Goal: Task Accomplishment & Management: Complete application form

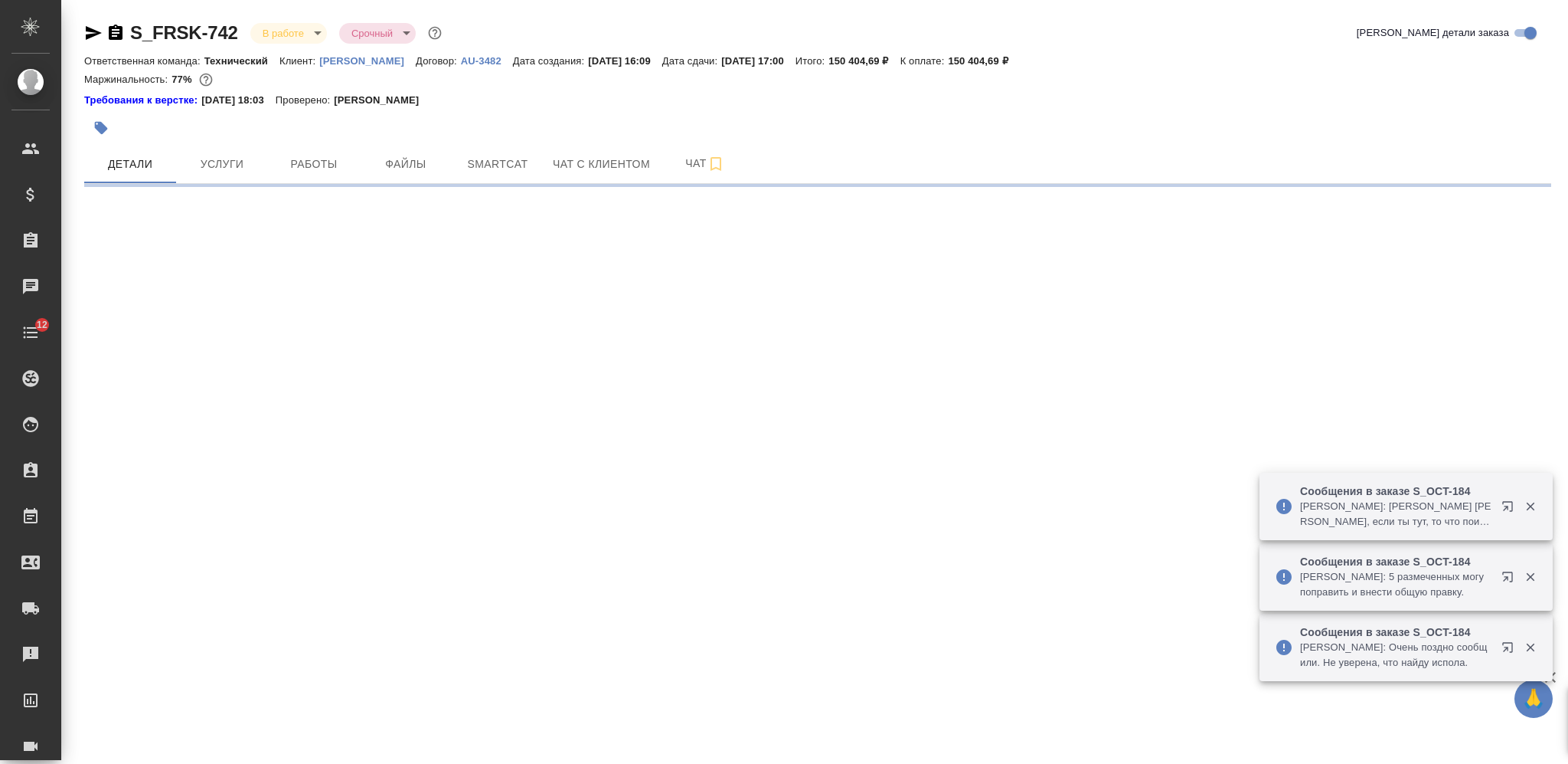
select select "RU"
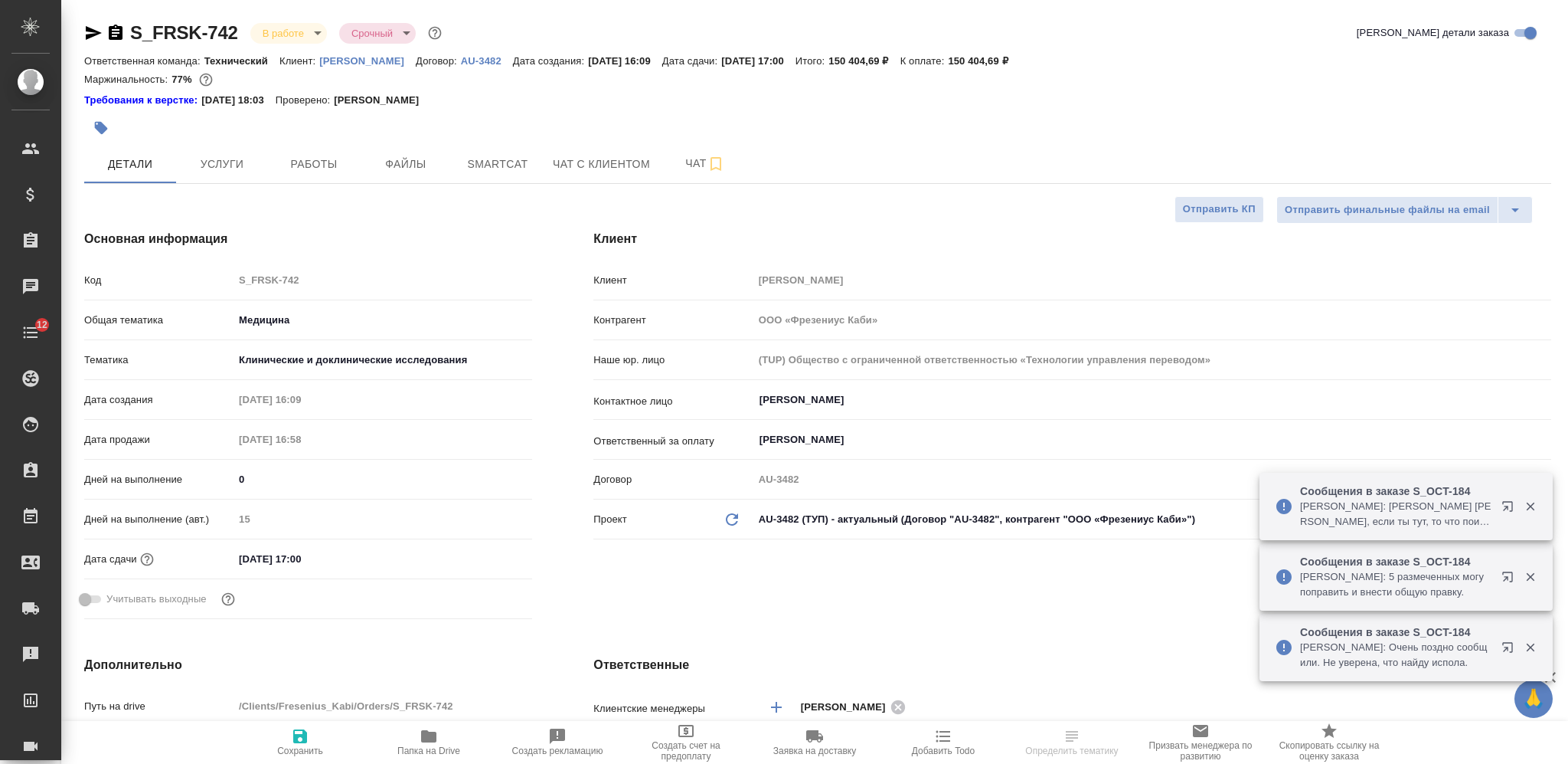
type textarea "x"
click at [115, 30] on icon "button" at bounding box center [116, 33] width 19 height 19
type textarea "x"
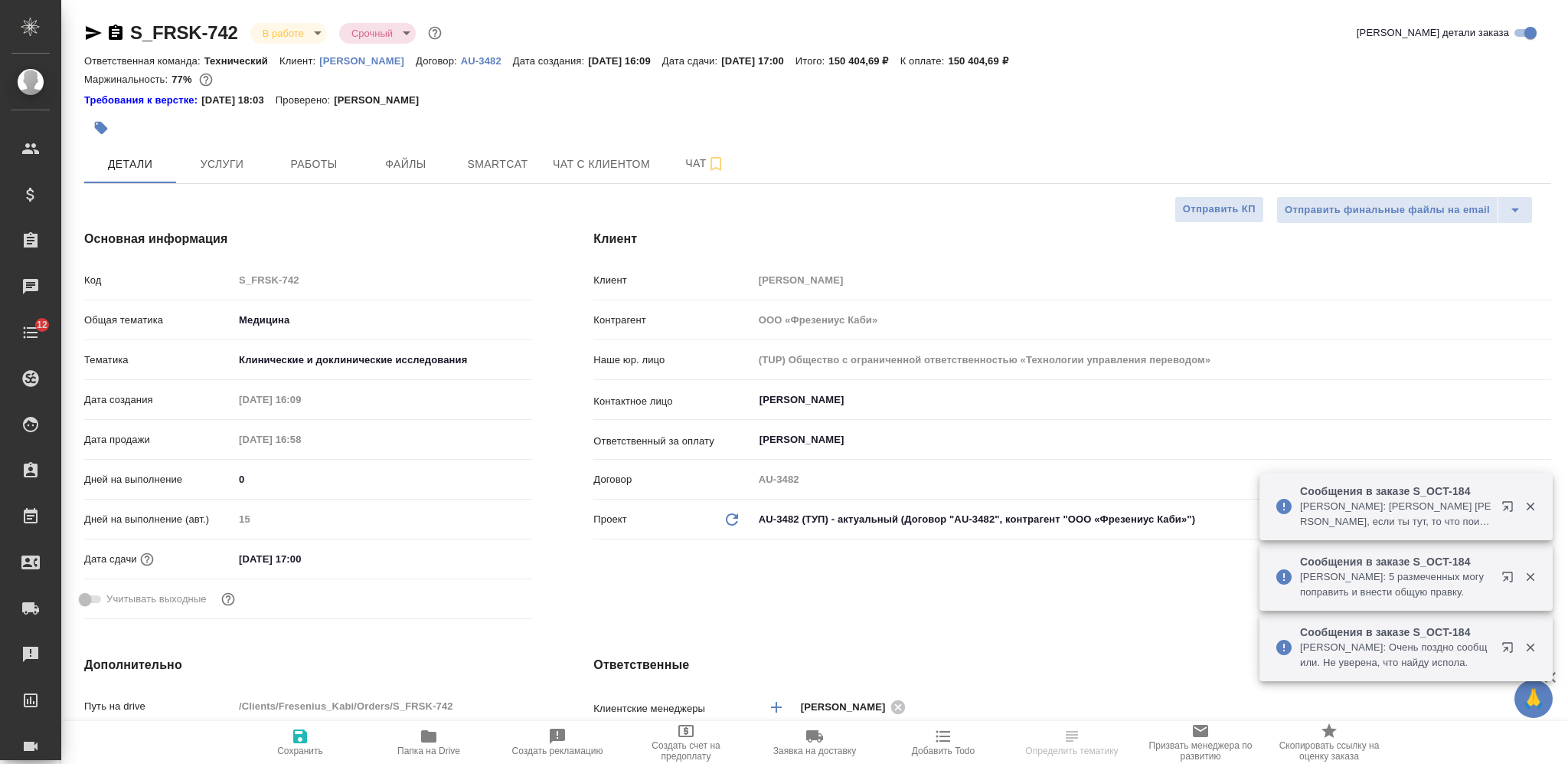
type textarea "x"
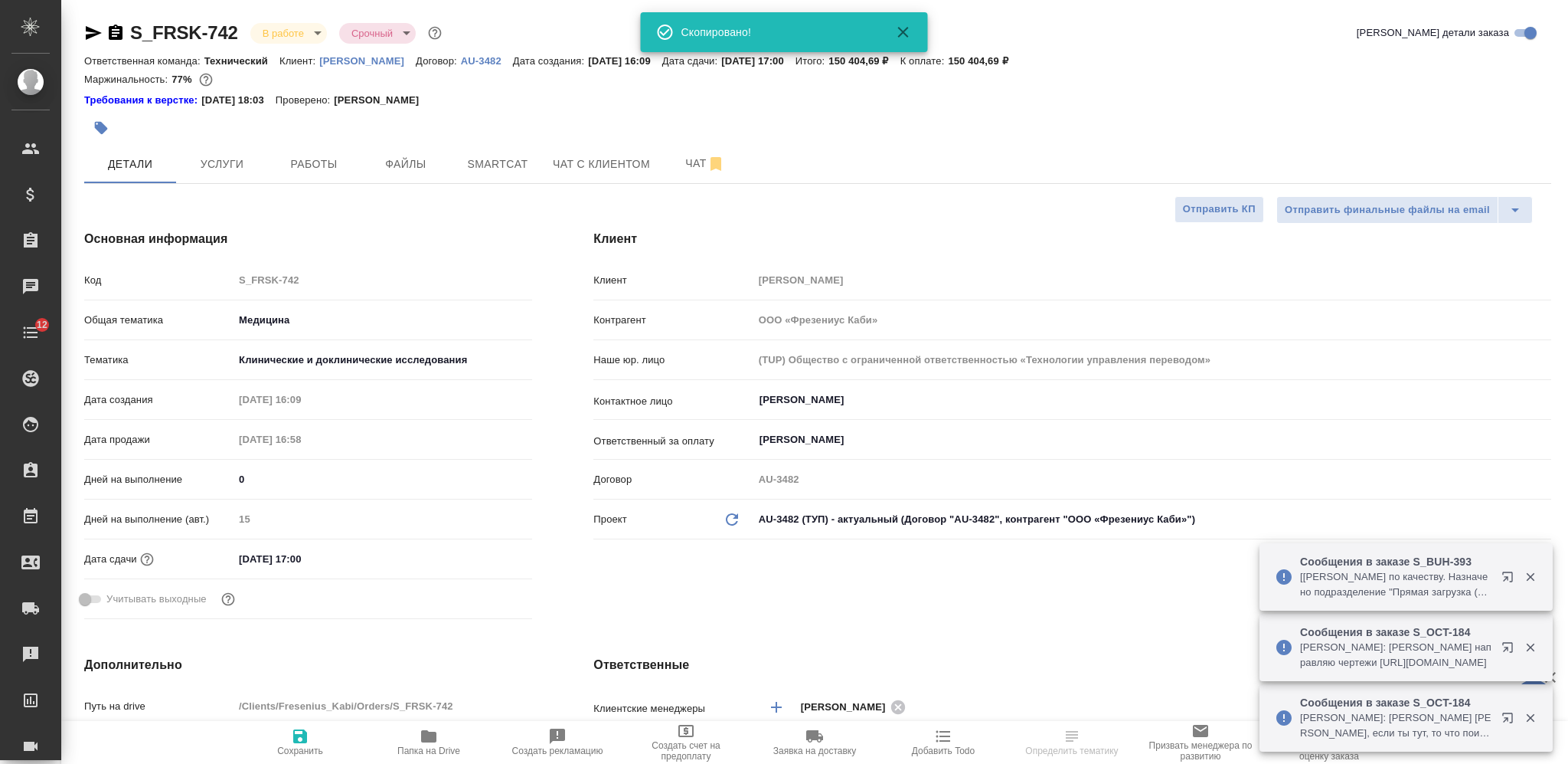
type textarea "x"
select select "RU"
type textarea "x"
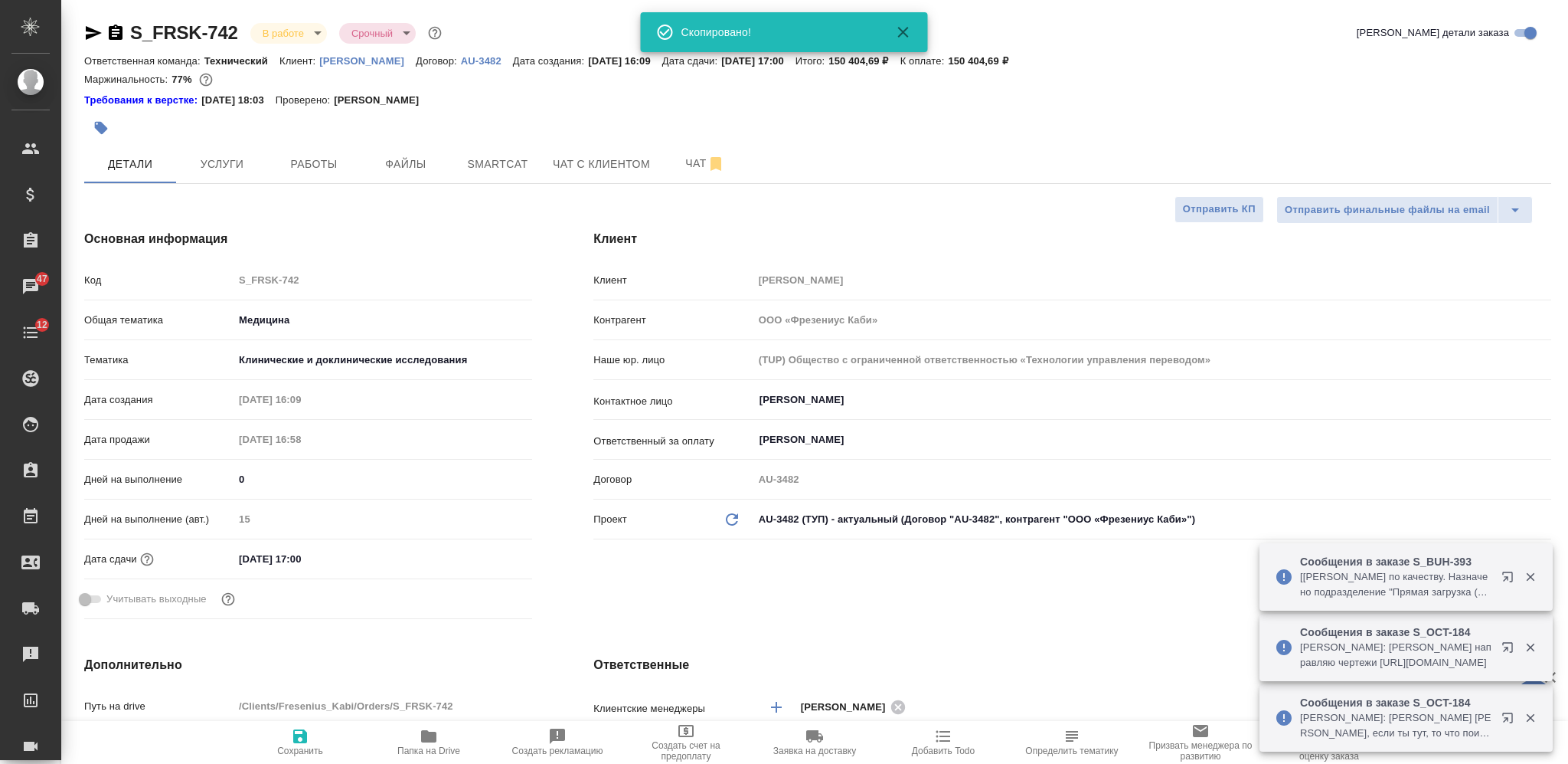
type textarea "x"
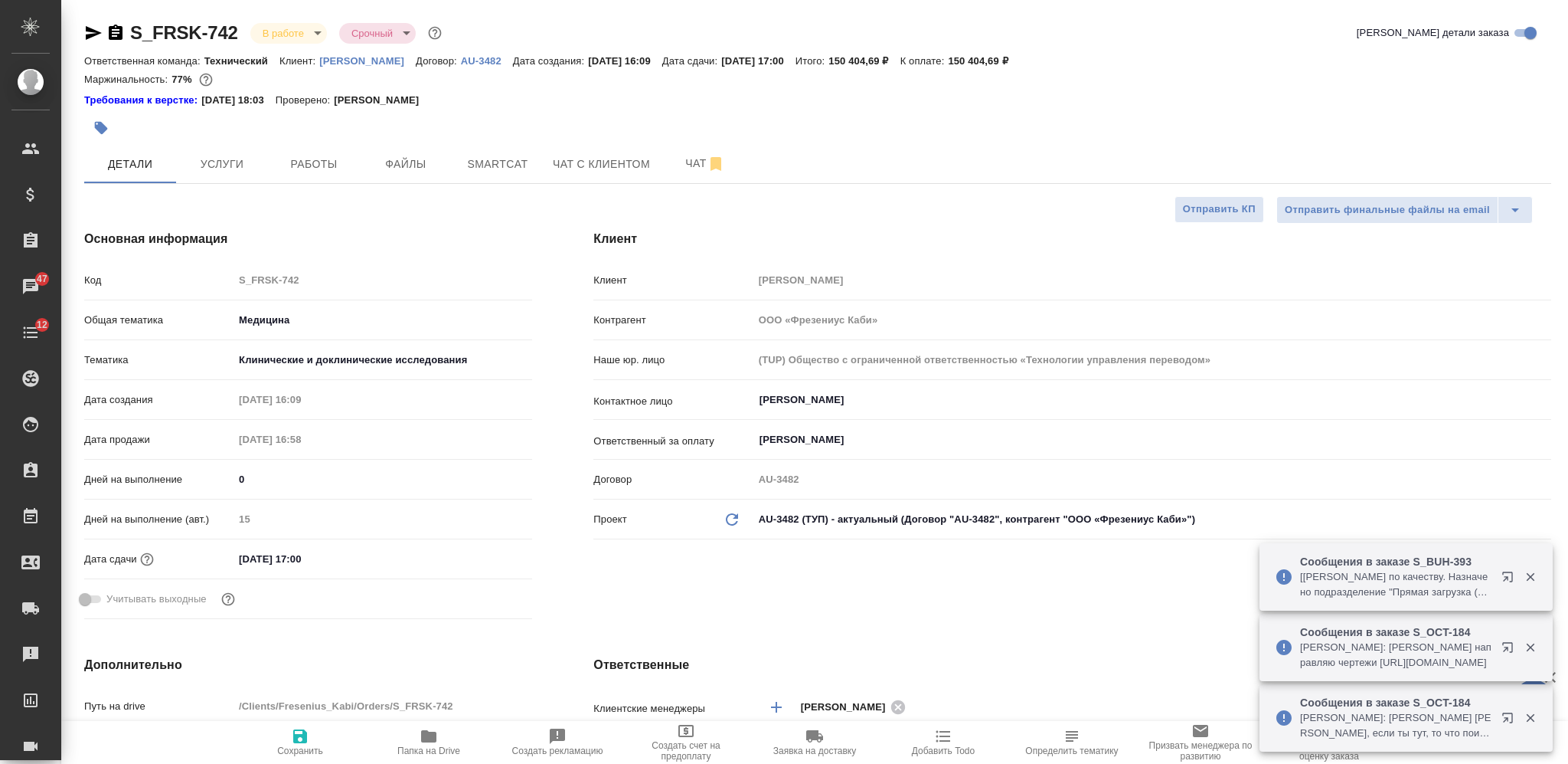
click at [113, 37] on icon "button" at bounding box center [116, 32] width 14 height 15
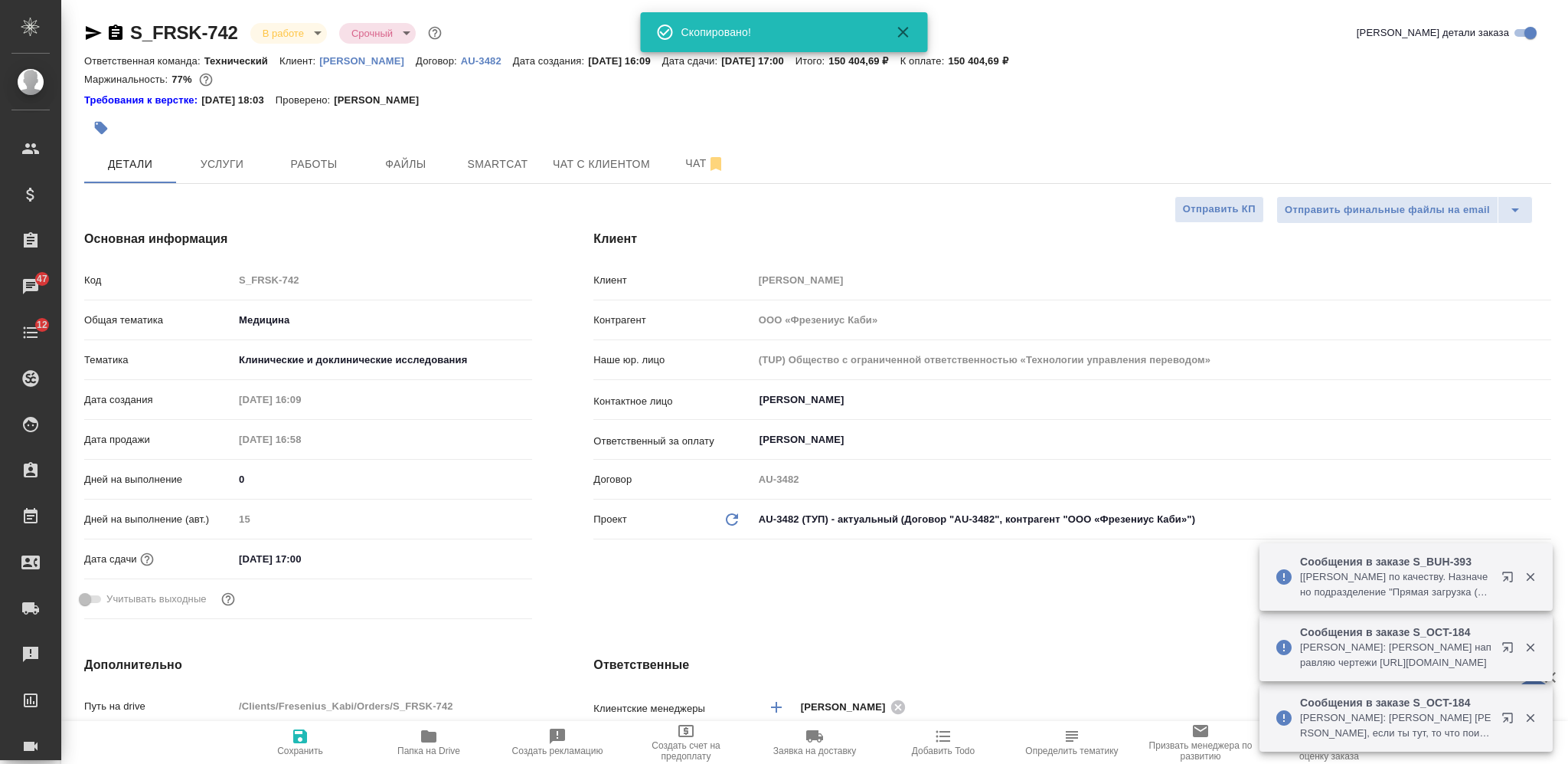
type textarea "x"
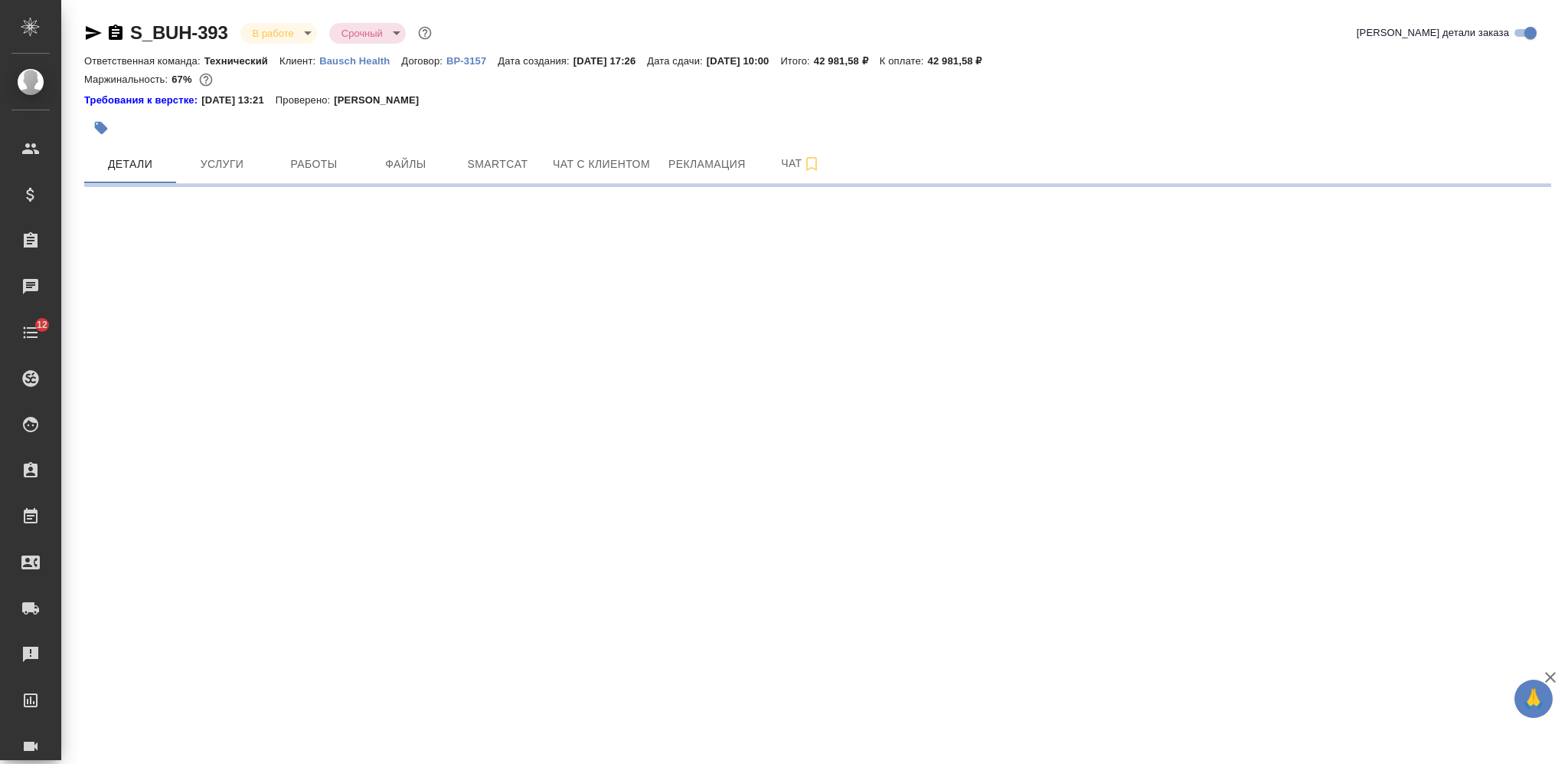
select select "RU"
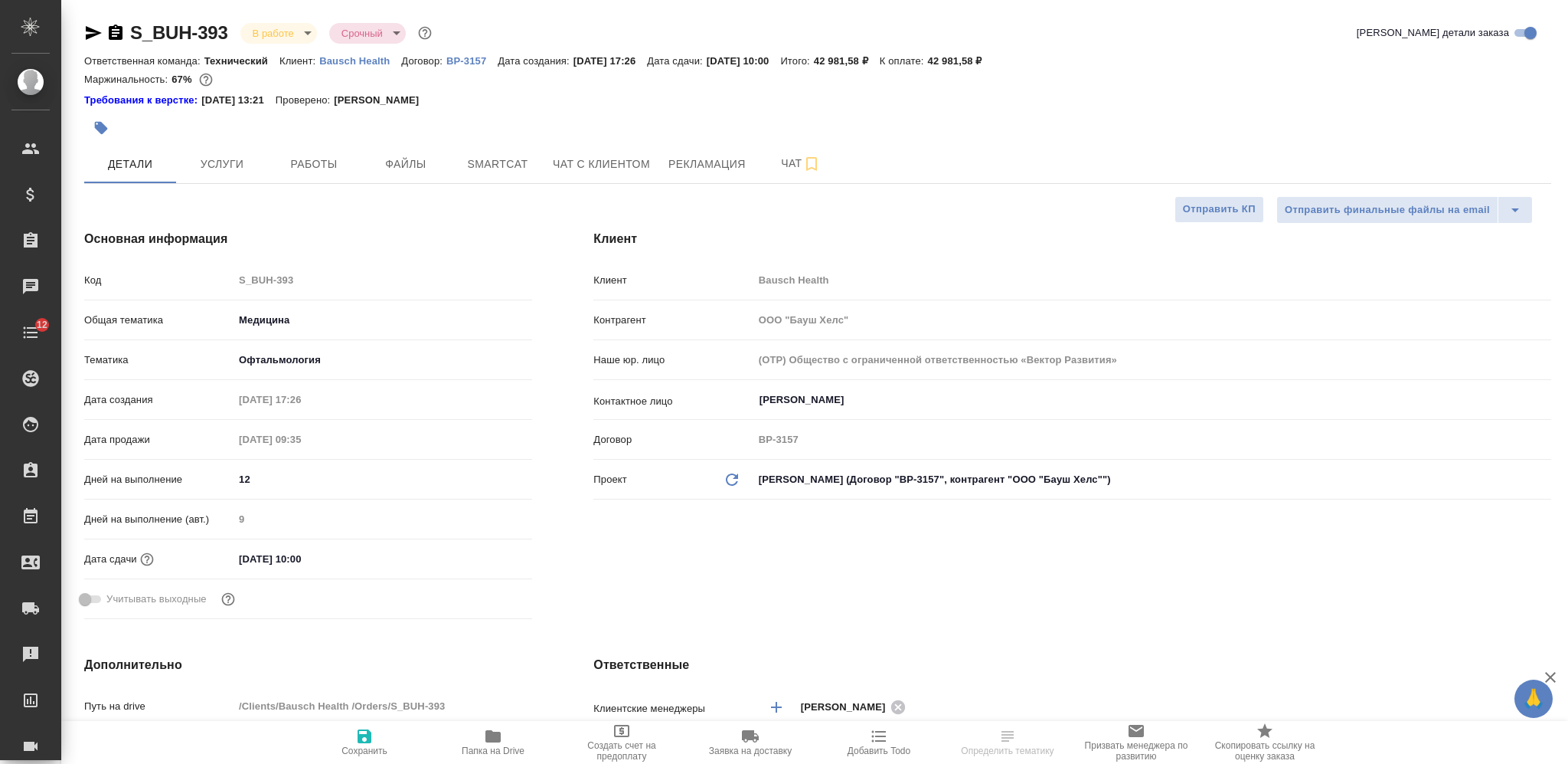
type textarea "x"
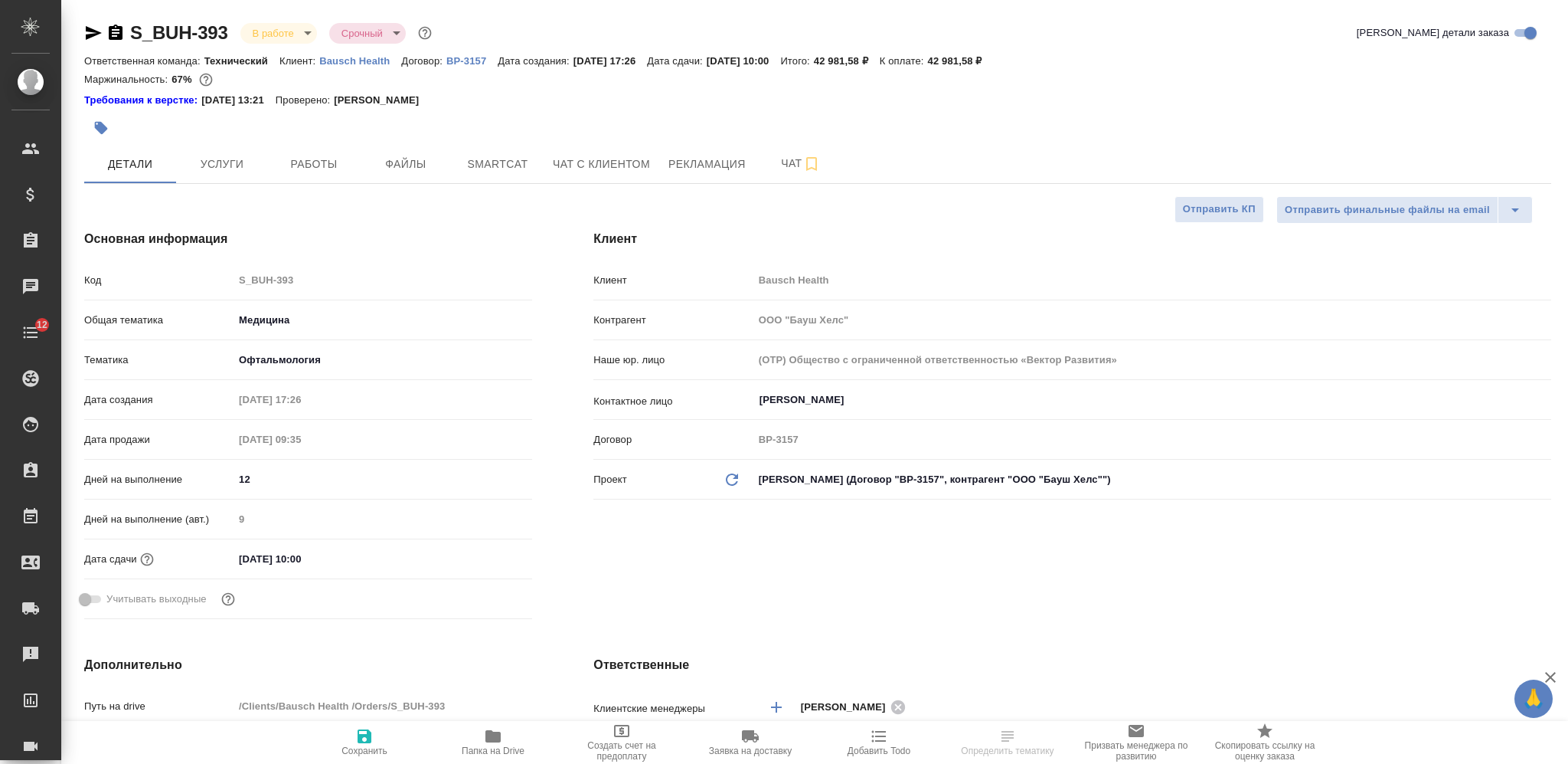
type textarea "x"
drag, startPoint x: 116, startPoint y: 33, endPoint x: 122, endPoint y: 27, distance: 8.5
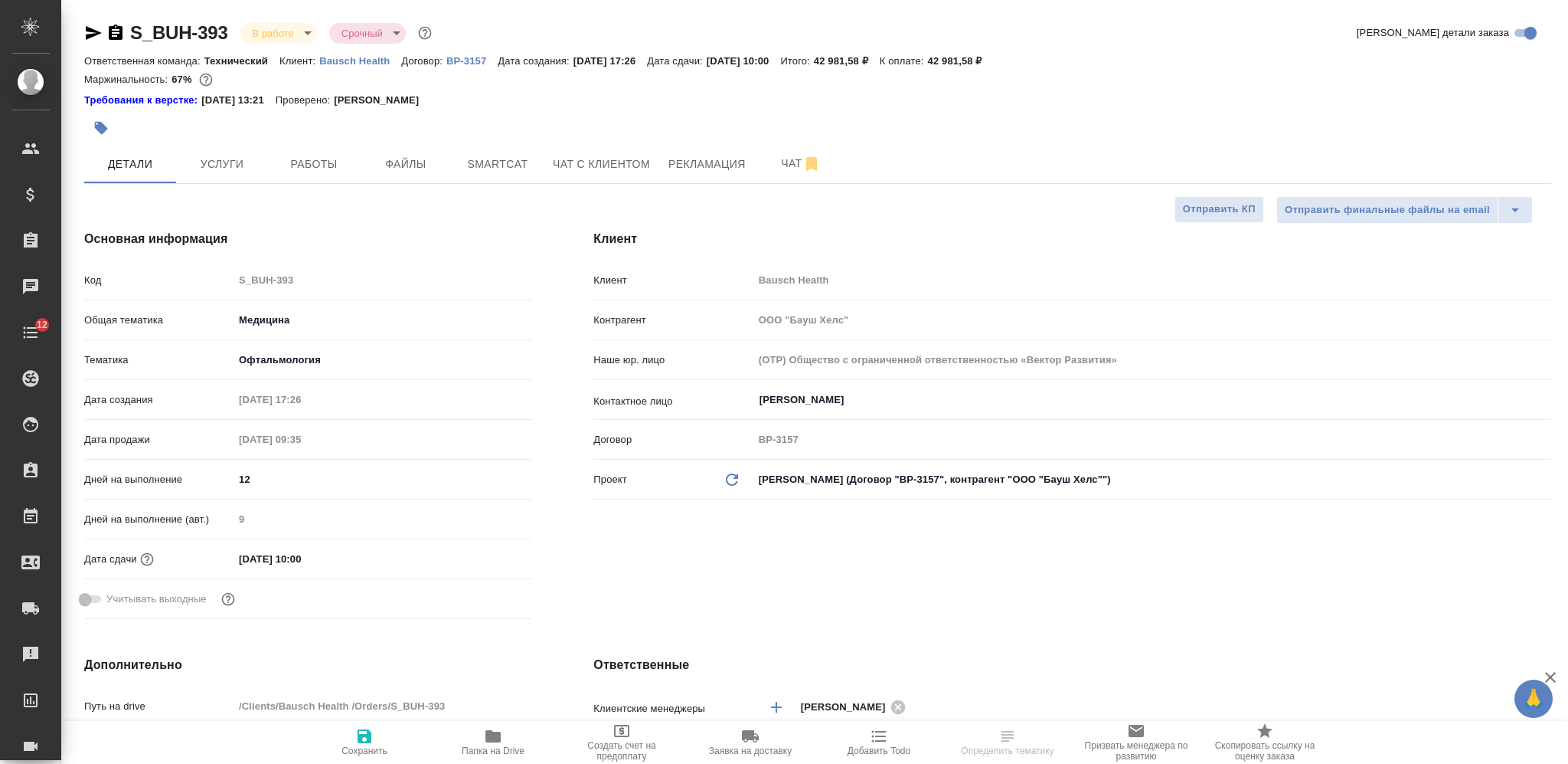
click at [116, 32] on icon "button" at bounding box center [116, 33] width 19 height 19
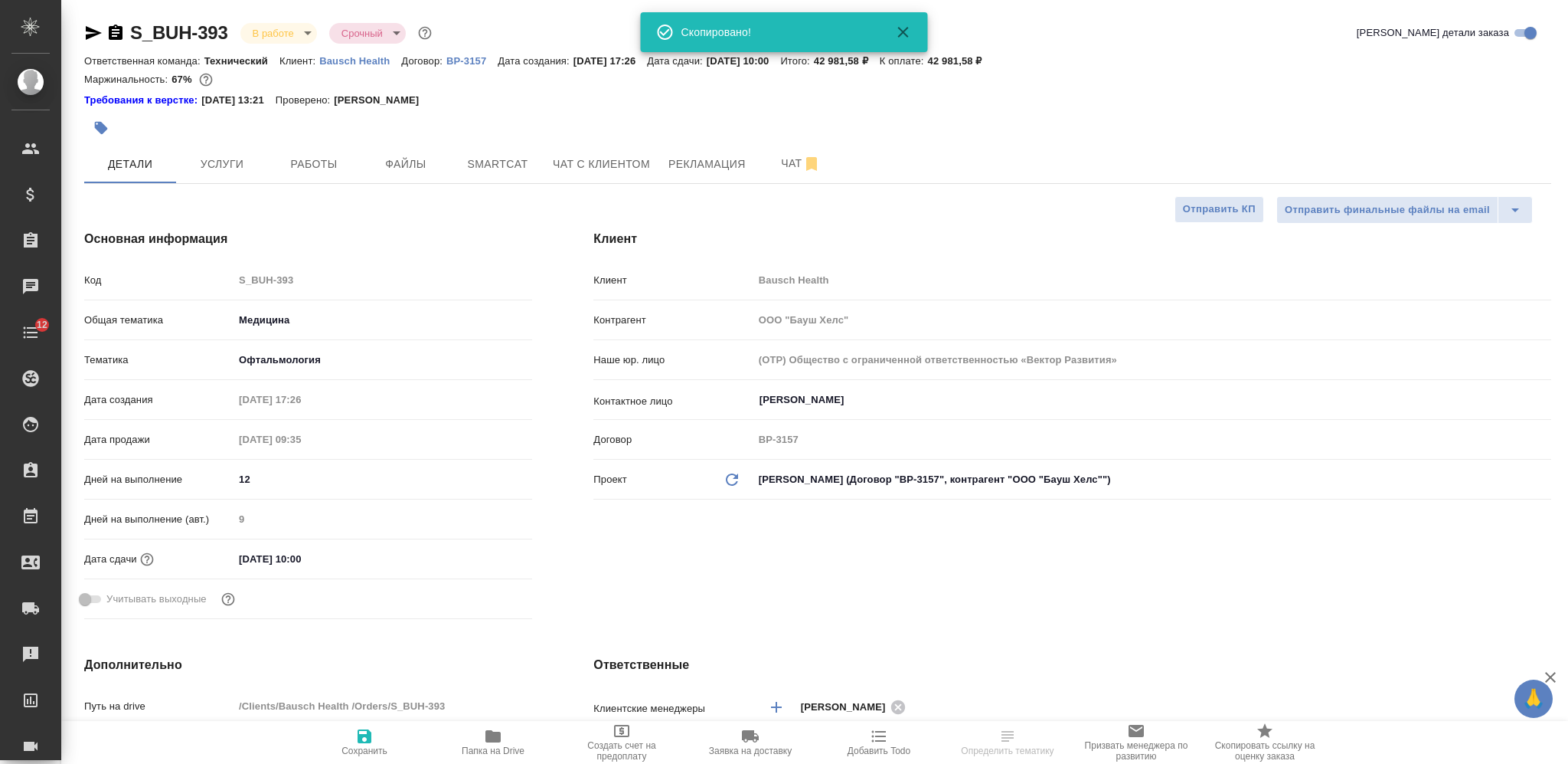
type textarea "x"
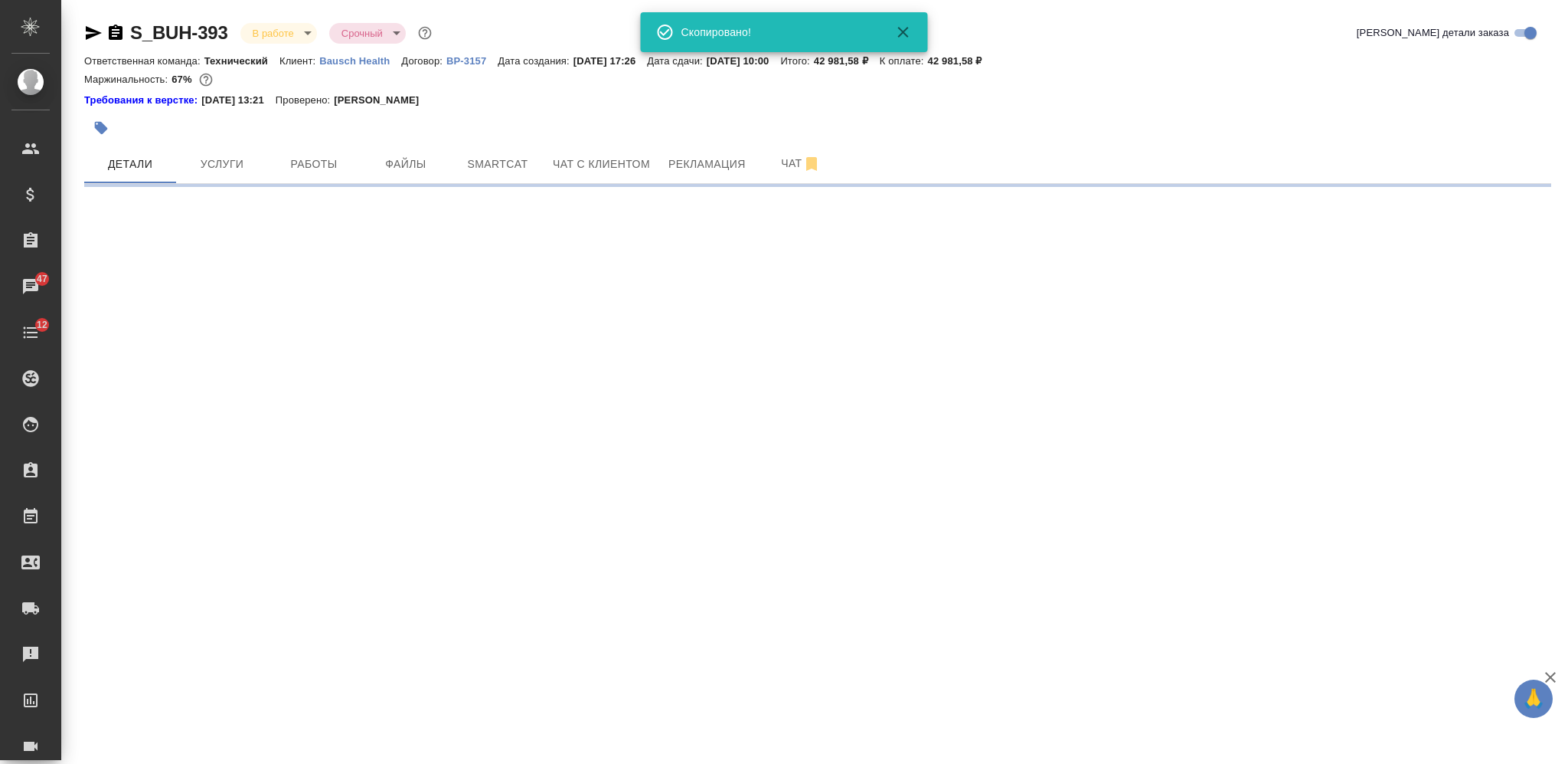
select select "RU"
